Goal: Task Accomplishment & Management: Complete application form

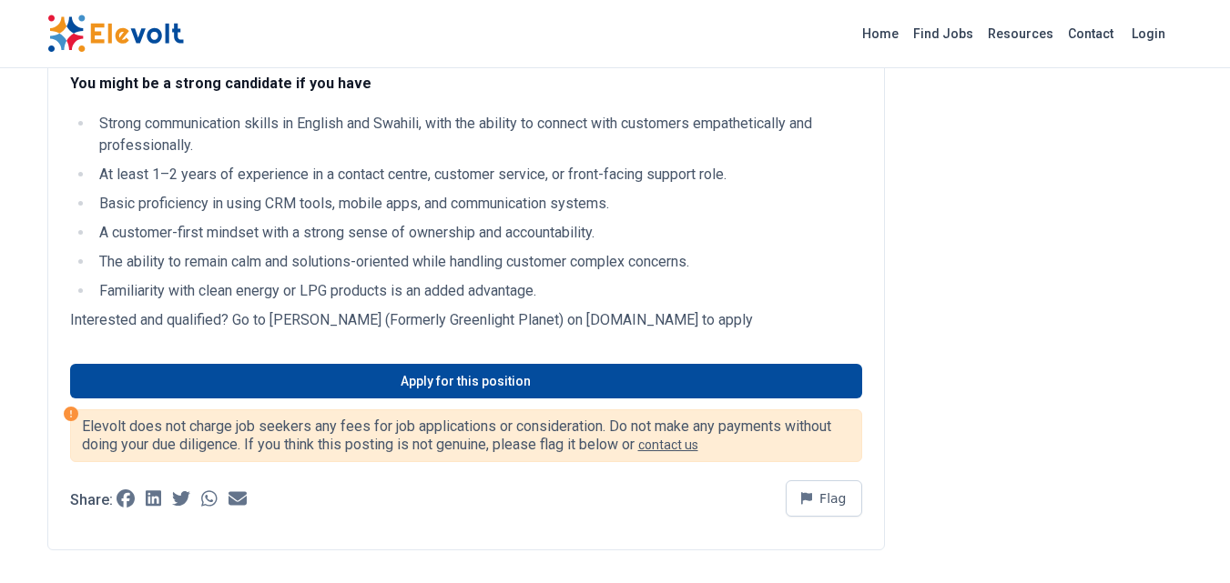
scroll to position [562, 0]
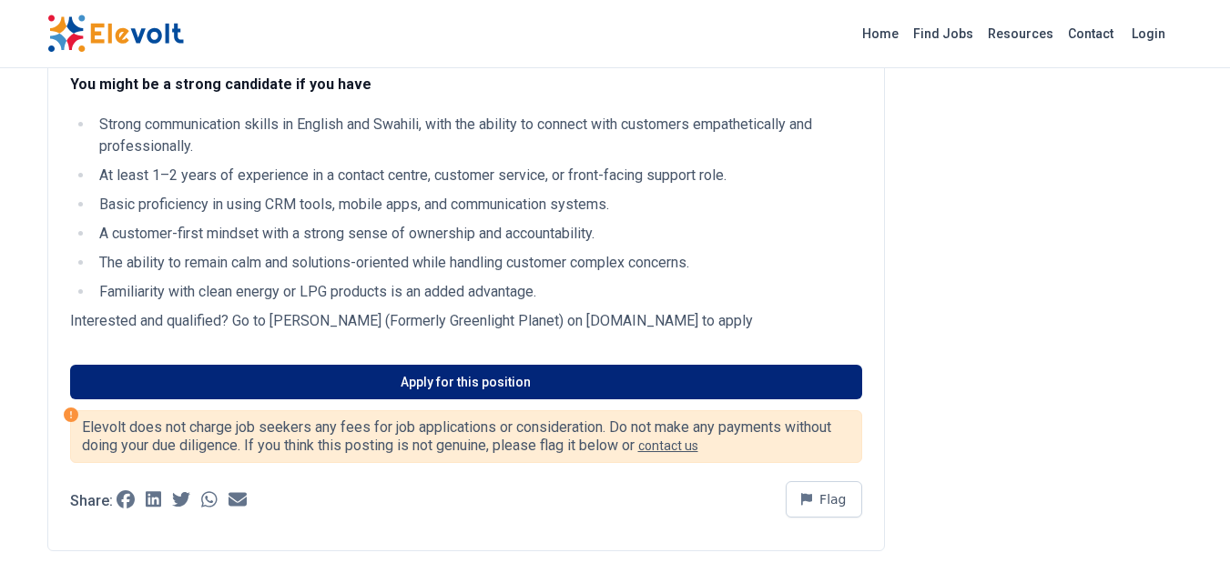
click at [448, 393] on link "Apply for this position" at bounding box center [466, 382] width 792 height 35
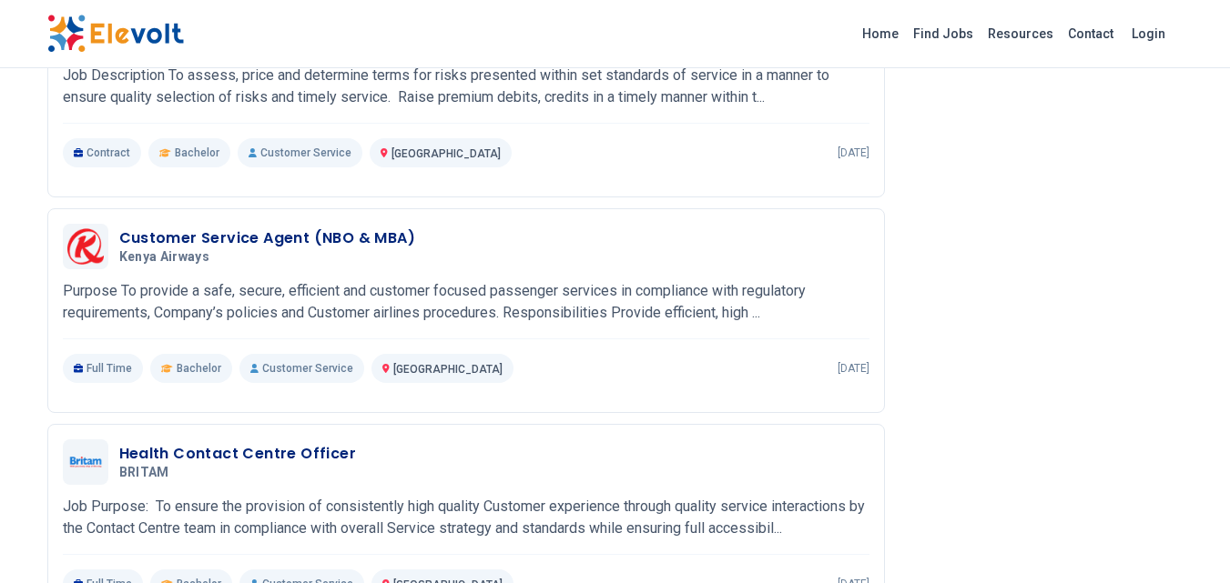
scroll to position [1191, 0]
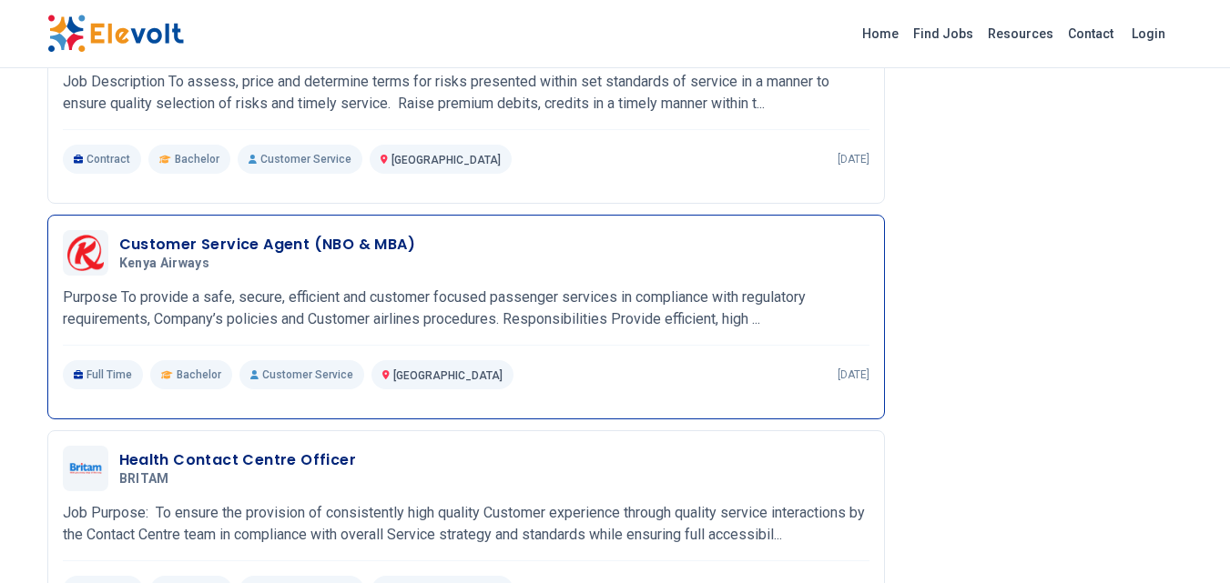
click at [658, 272] on div "Customer Service Agent (NBO & MBA) Kenya Airways 08/04/2025 09/03/2025" at bounding box center [494, 253] width 750 height 38
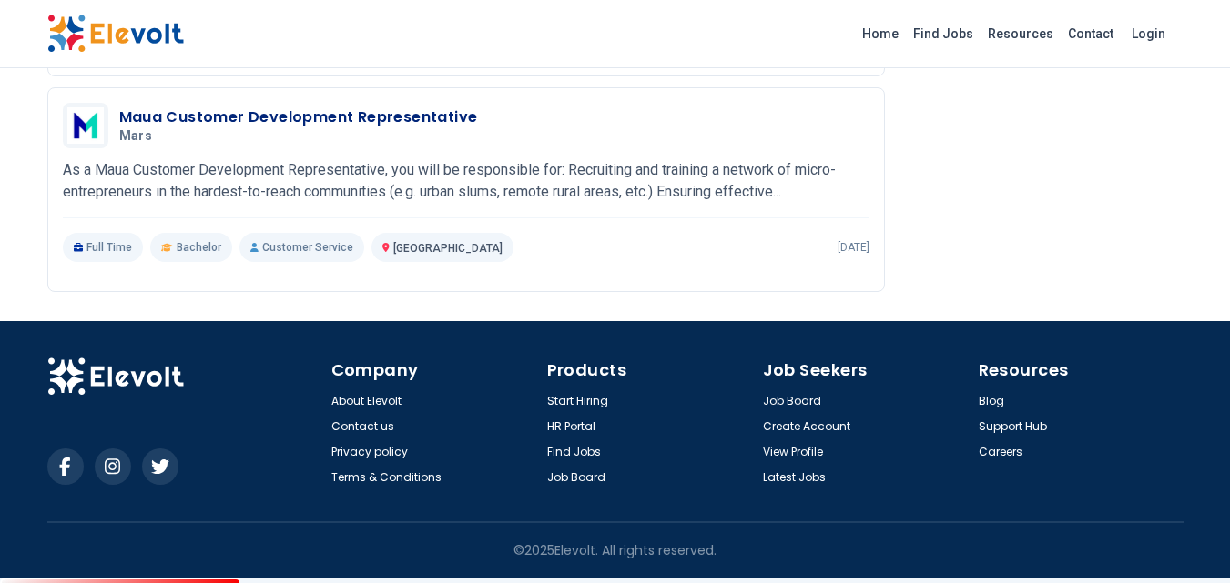
scroll to position [2750, 0]
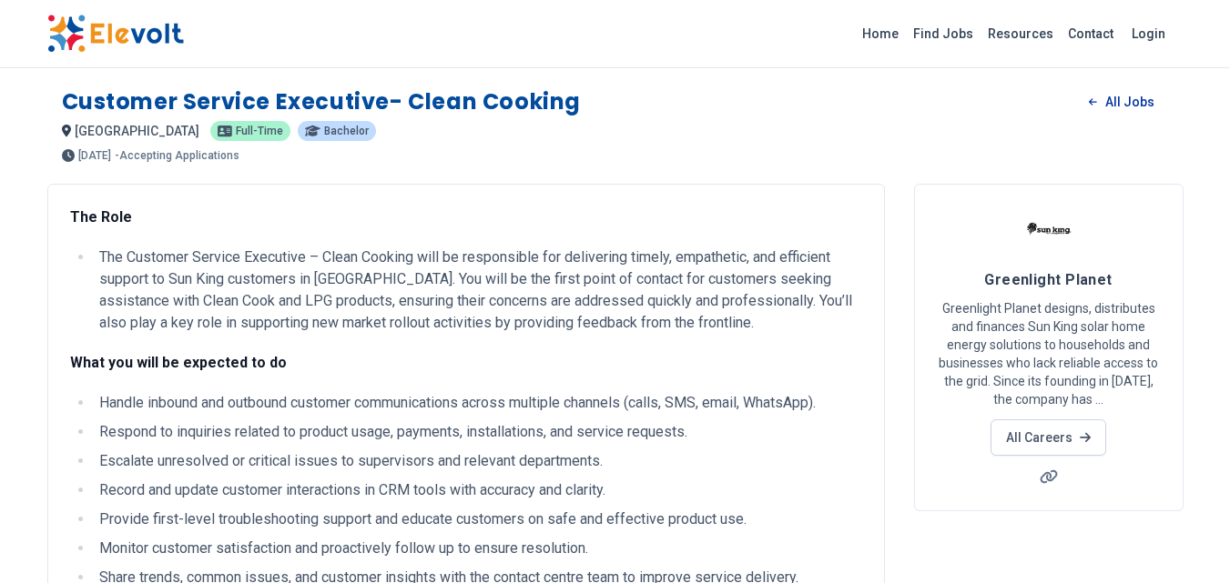
click at [1131, 104] on link "All Jobs" at bounding box center [1121, 101] width 94 height 27
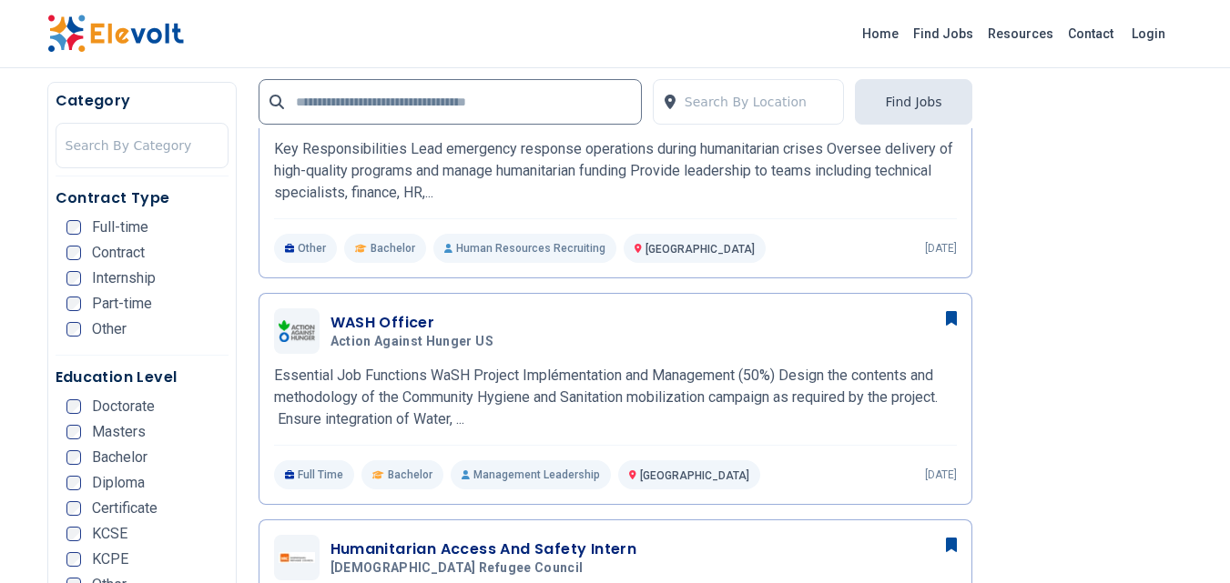
scroll to position [2642, 0]
